Goal: Contribute content: Add original content to the website for others to see

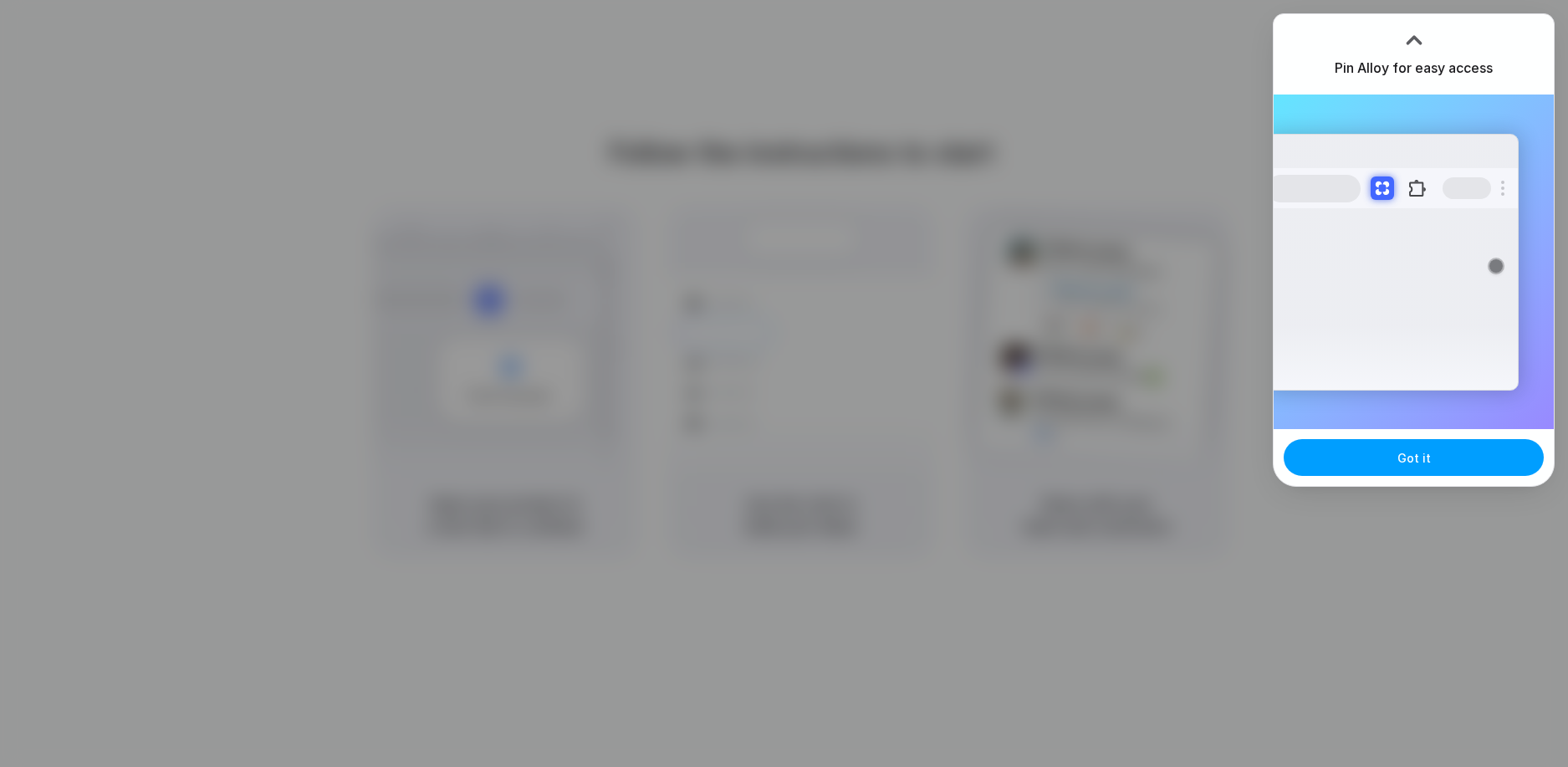
click at [1412, 466] on span "Got it" at bounding box center [1413, 458] width 34 height 18
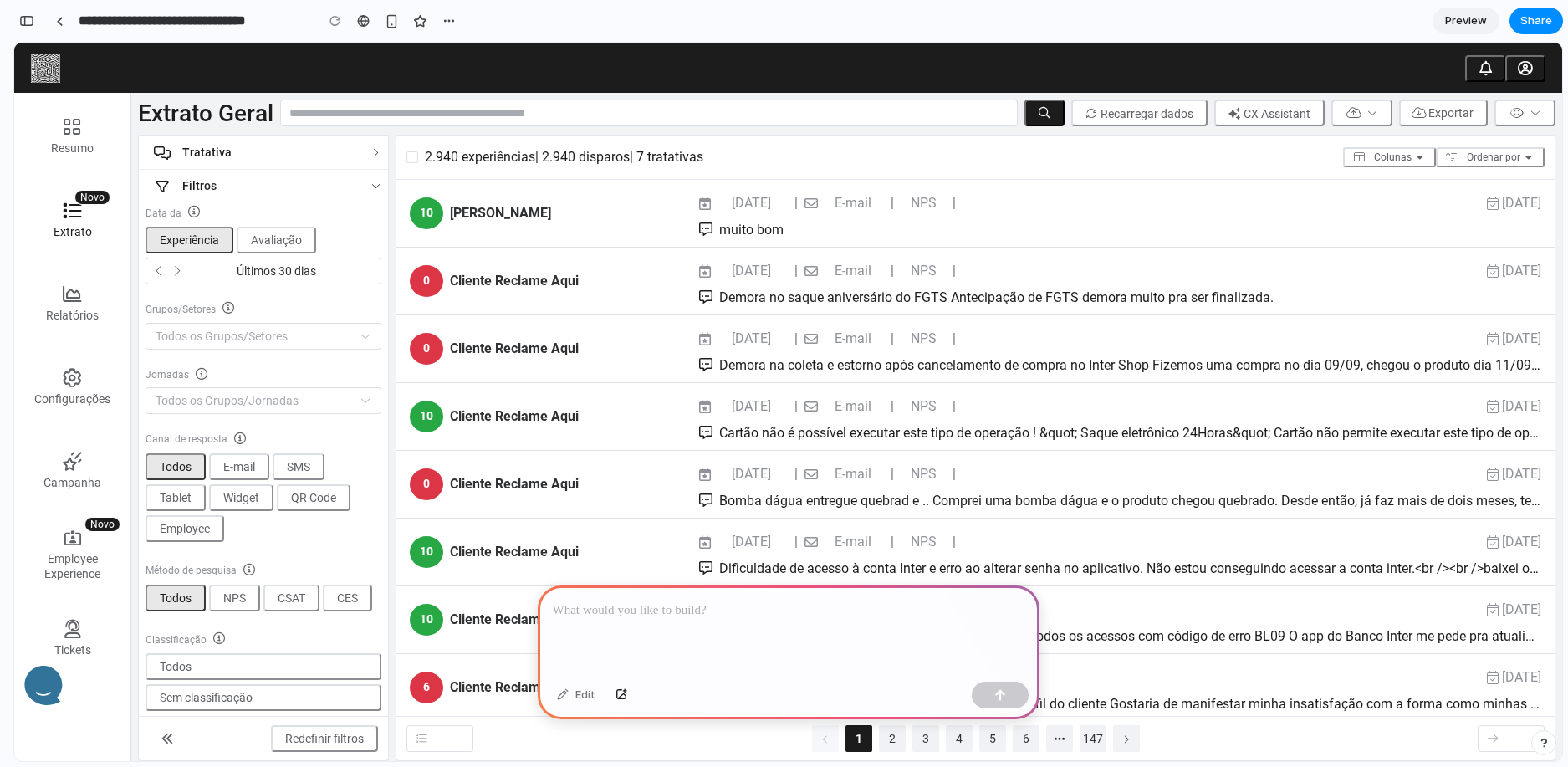
click at [594, 603] on p at bounding box center [789, 611] width 472 height 20
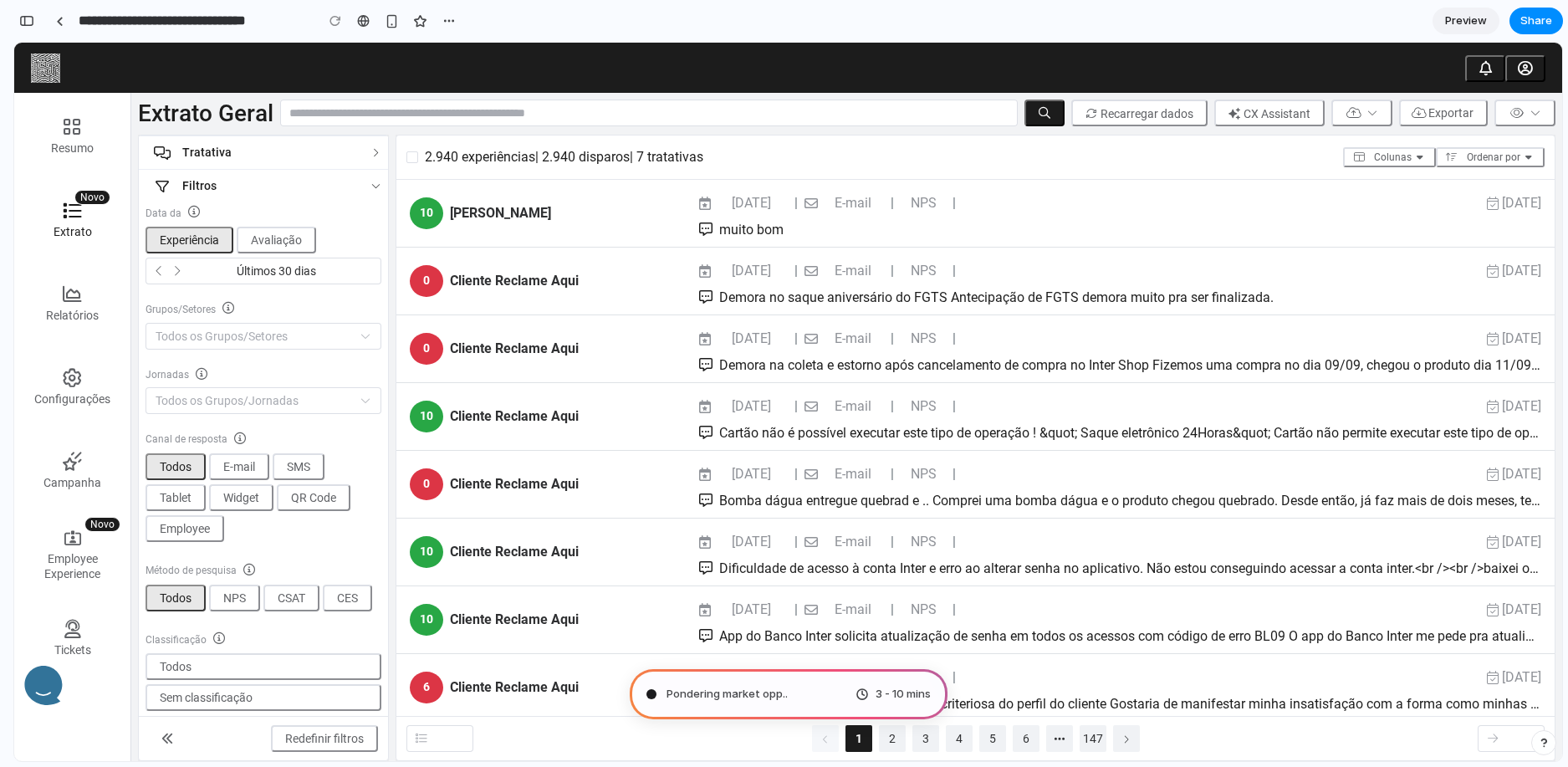
type input "**********"
